Goal: Task Accomplishment & Management: Manage account settings

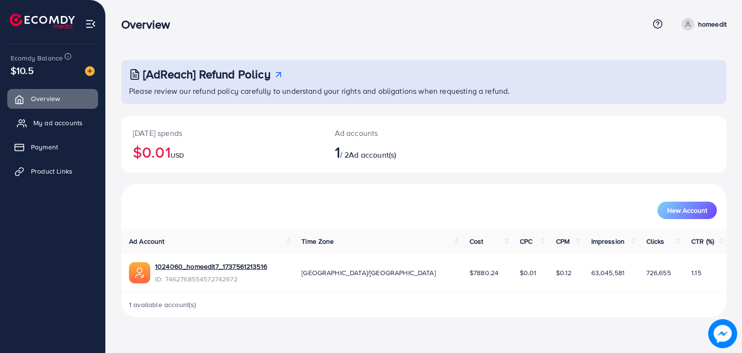
click at [65, 120] on span "My ad accounts" at bounding box center [57, 123] width 49 height 10
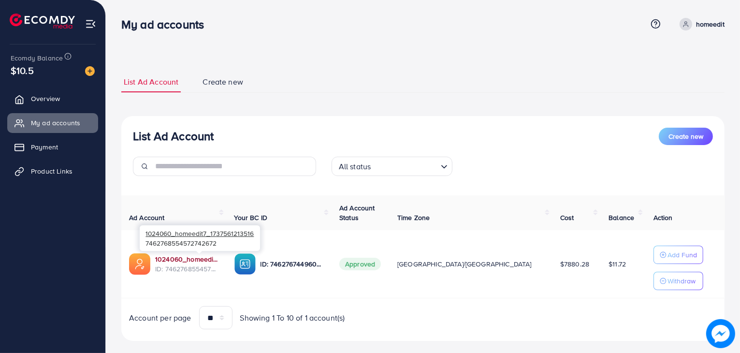
click at [168, 259] on link "1024060_homeedit7_1737561213516" at bounding box center [187, 259] width 64 height 10
click at [40, 112] on ul "Overview My ad accounts Payment Product Links" at bounding box center [52, 138] width 105 height 106
click at [46, 95] on span "Overview" at bounding box center [47, 99] width 29 height 10
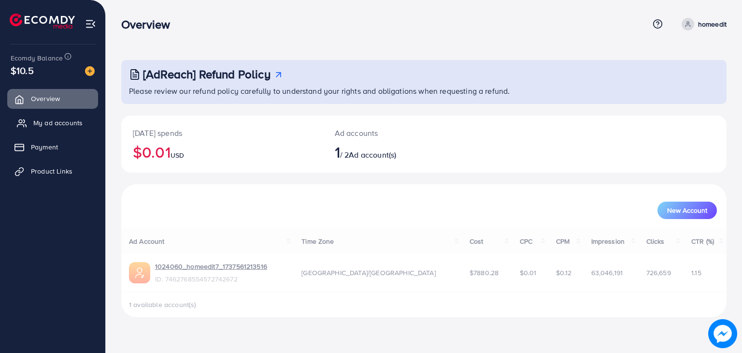
click at [43, 124] on span "My ad accounts" at bounding box center [57, 123] width 49 height 10
